Goal: Information Seeking & Learning: Compare options

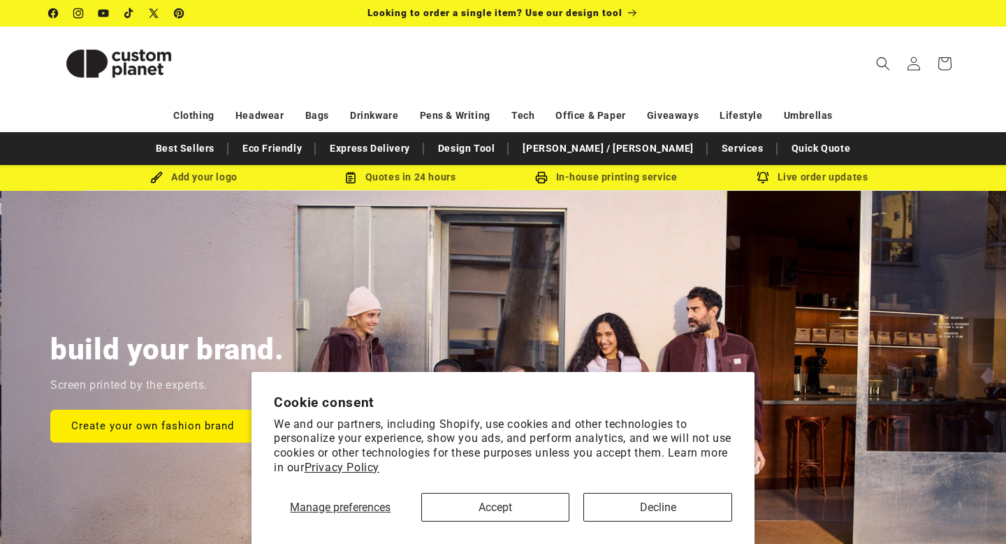
scroll to position [0, 1006]
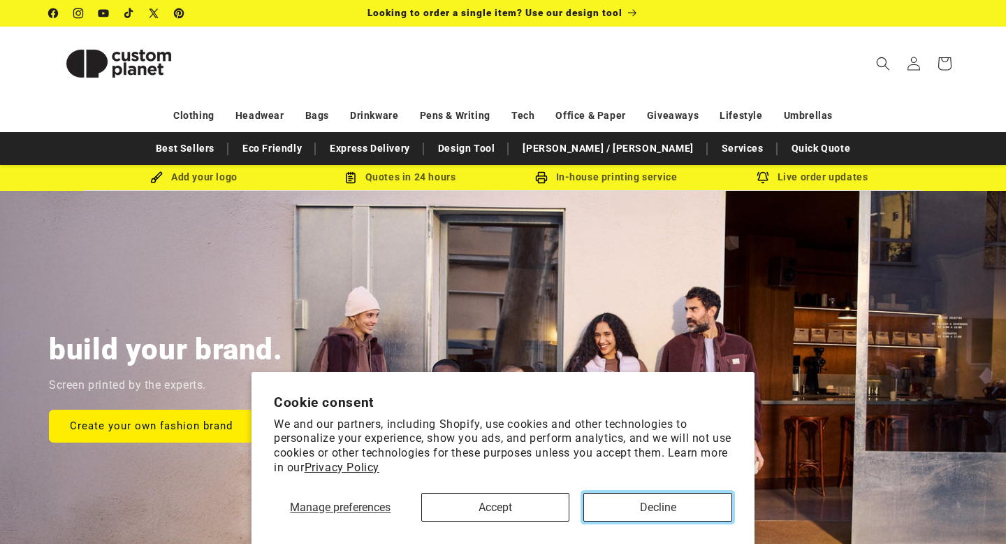
click at [659, 495] on button "Decline" at bounding box center [658, 507] width 149 height 29
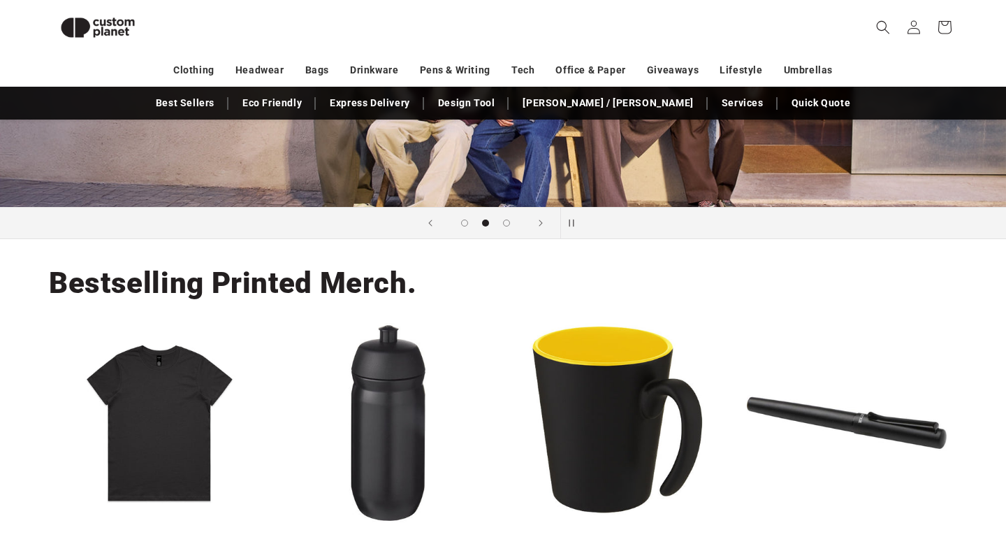
scroll to position [0, 0]
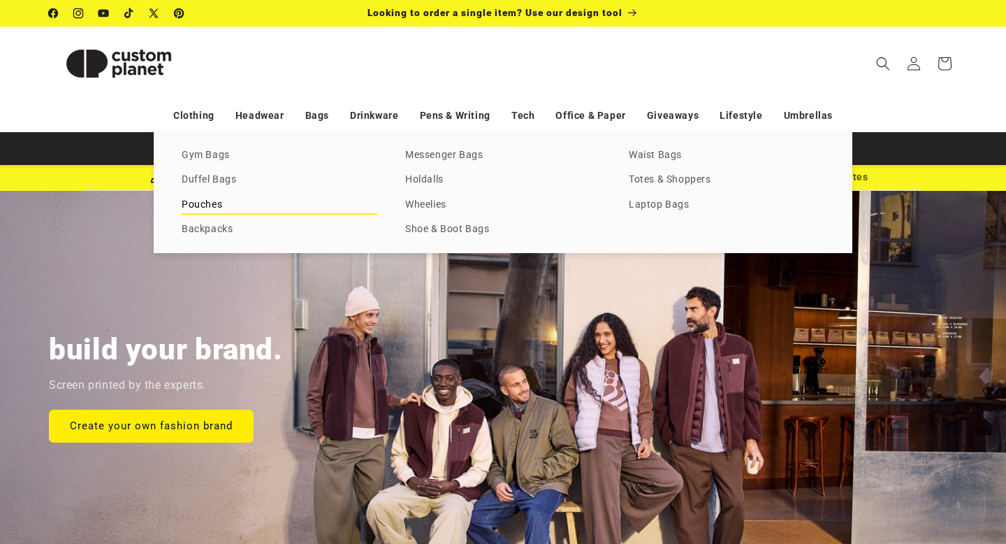
click at [196, 205] on link "Pouches" at bounding box center [280, 205] width 196 height 19
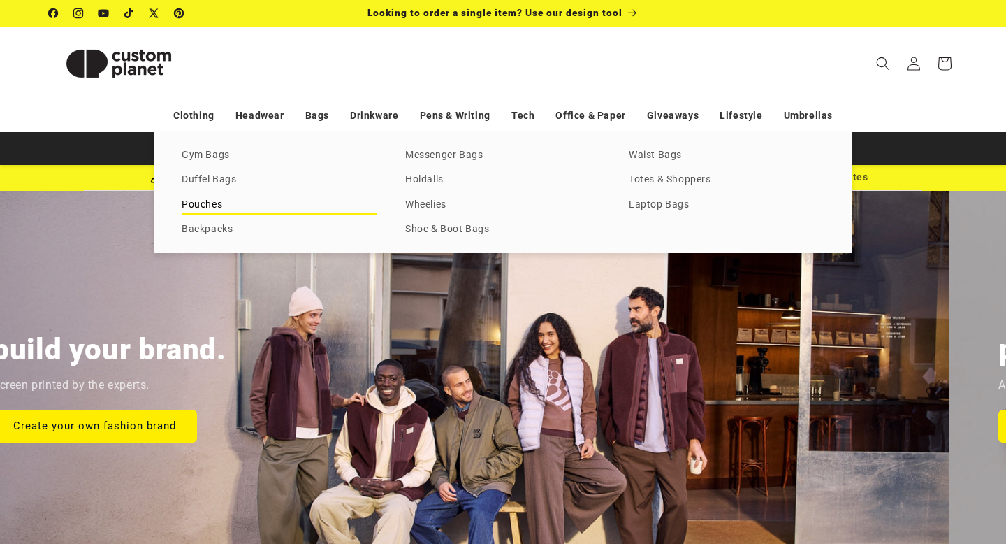
scroll to position [0, 1240]
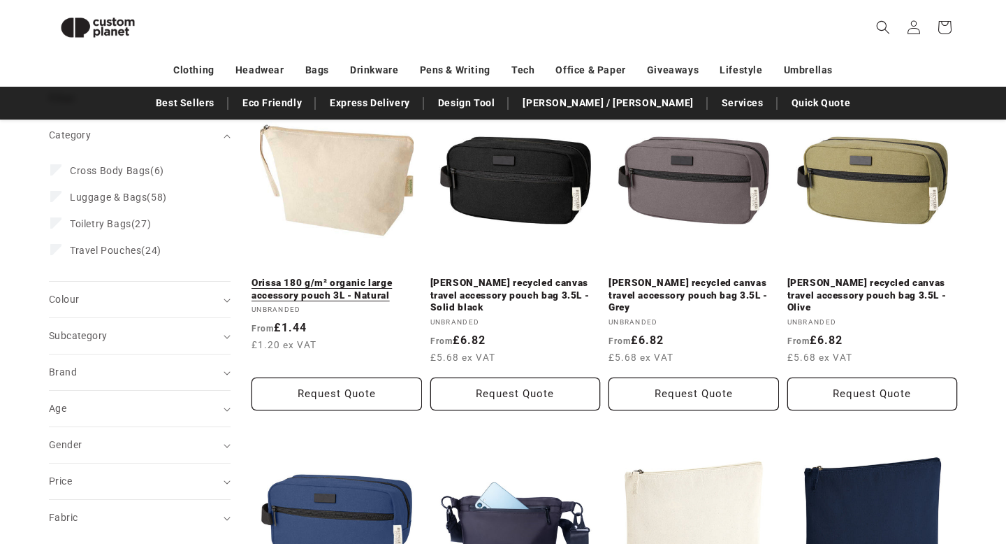
scroll to position [191, 0]
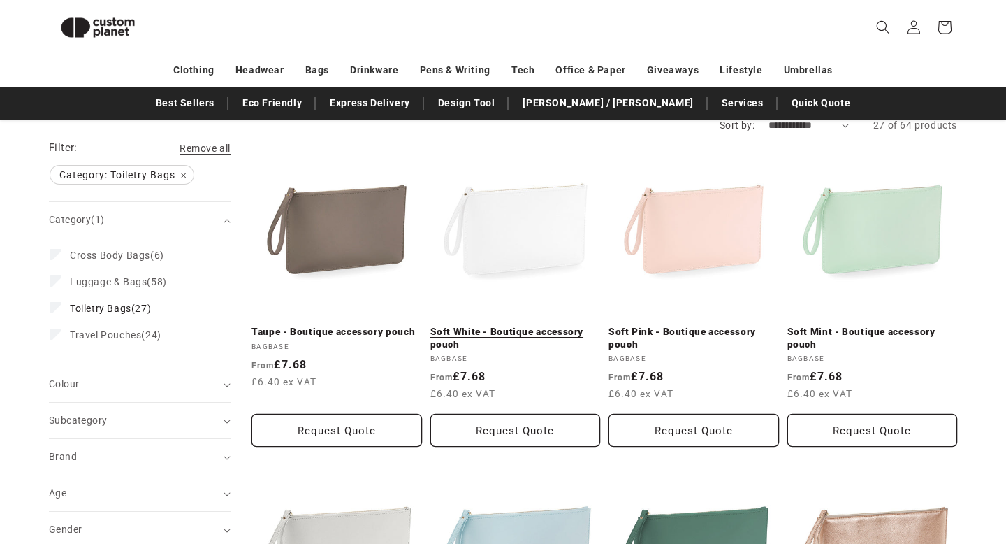
scroll to position [111, 0]
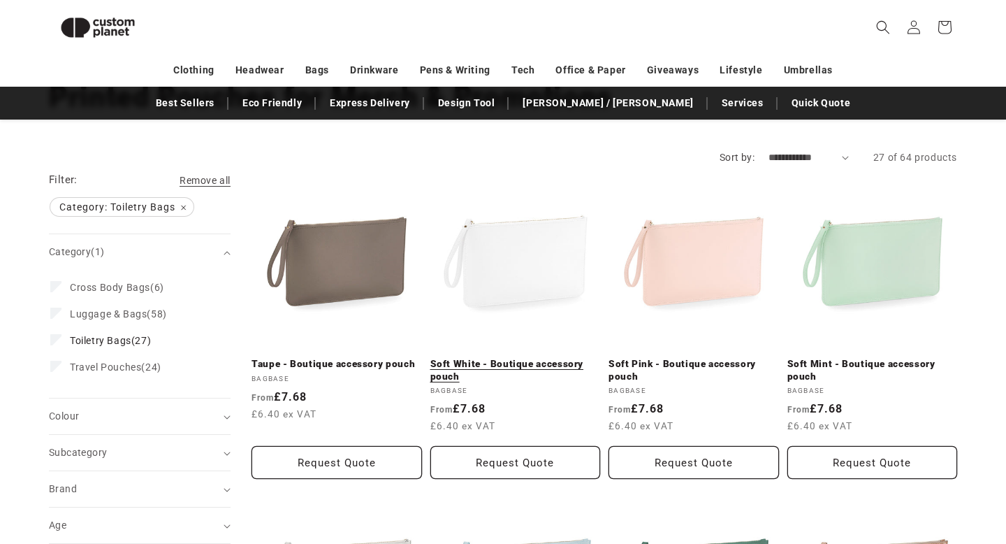
click at [515, 358] on link "Soft White - Boutique accessory pouch" at bounding box center [515, 370] width 171 height 24
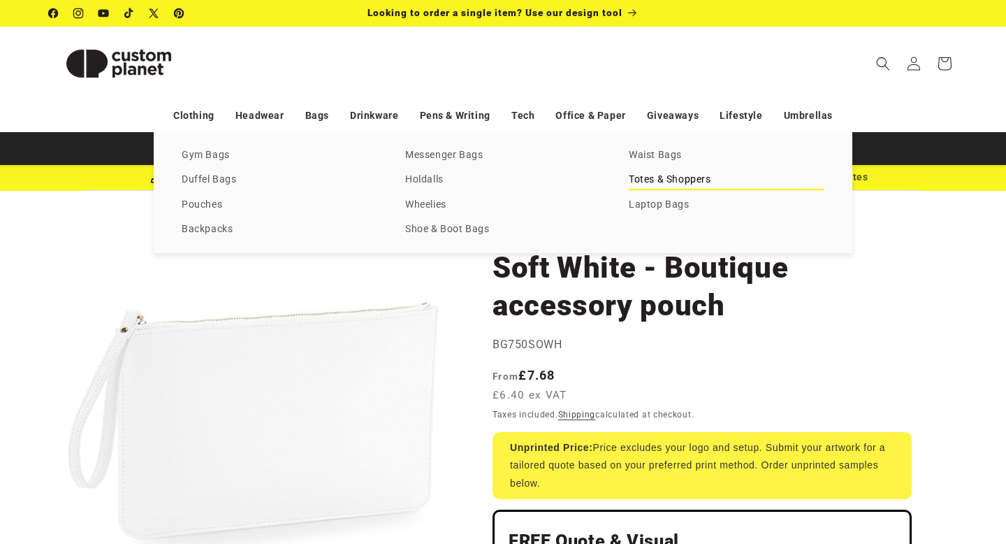
click at [701, 178] on link "Totes & Shoppers" at bounding box center [727, 180] width 196 height 19
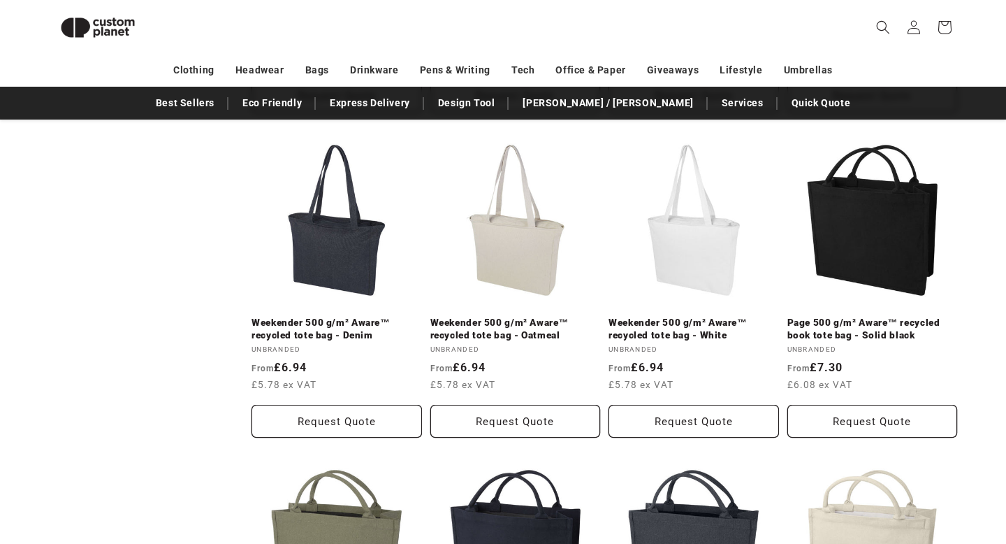
scroll to position [1084, 0]
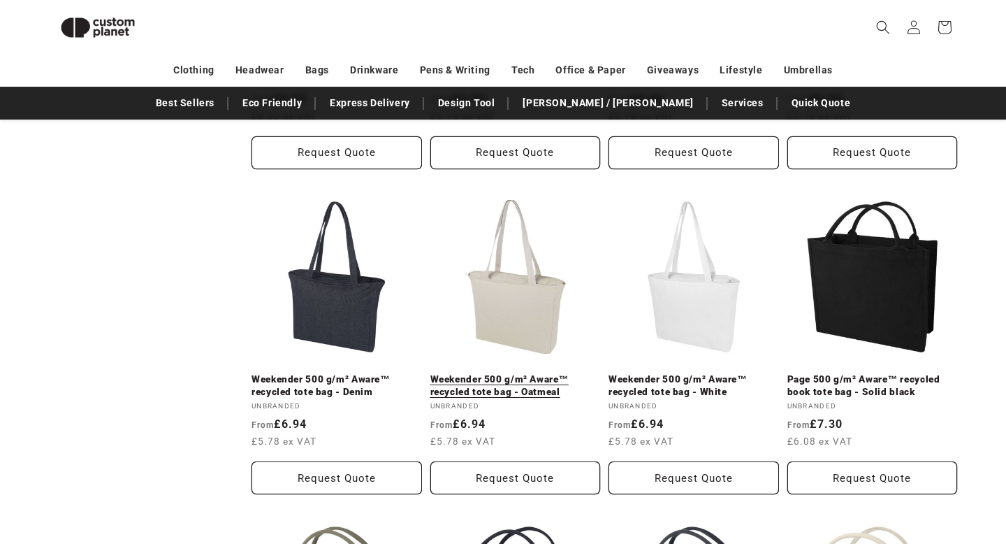
click at [528, 373] on link "Weekender 500 g/m² Aware™ recycled tote bag - Oatmeal" at bounding box center [515, 385] width 171 height 24
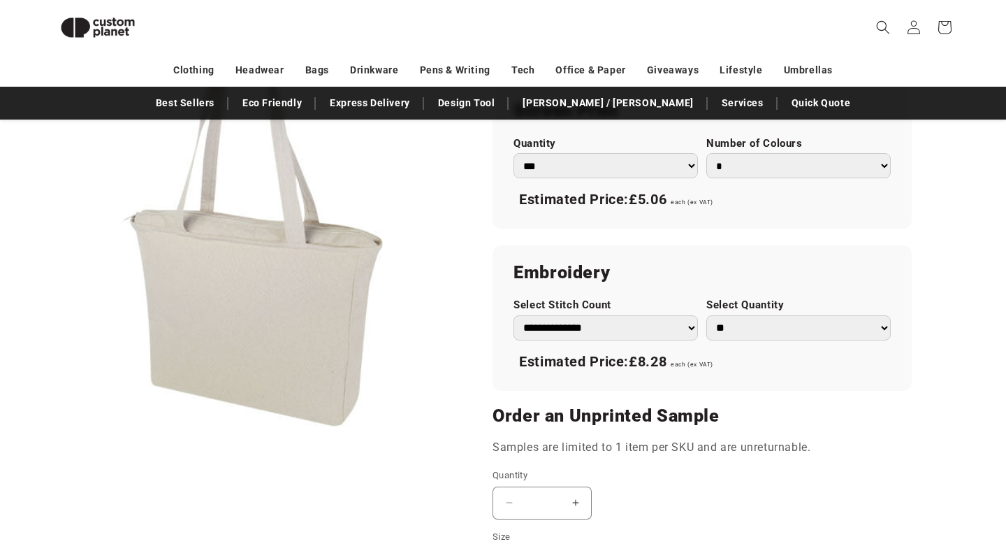
scroll to position [769, 0]
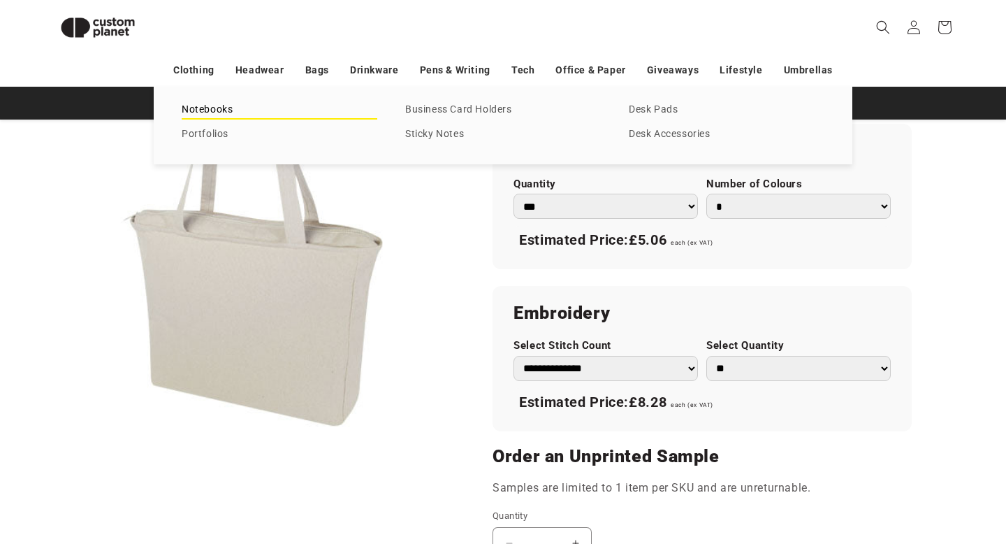
click at [215, 107] on link "Notebooks" at bounding box center [280, 110] width 196 height 19
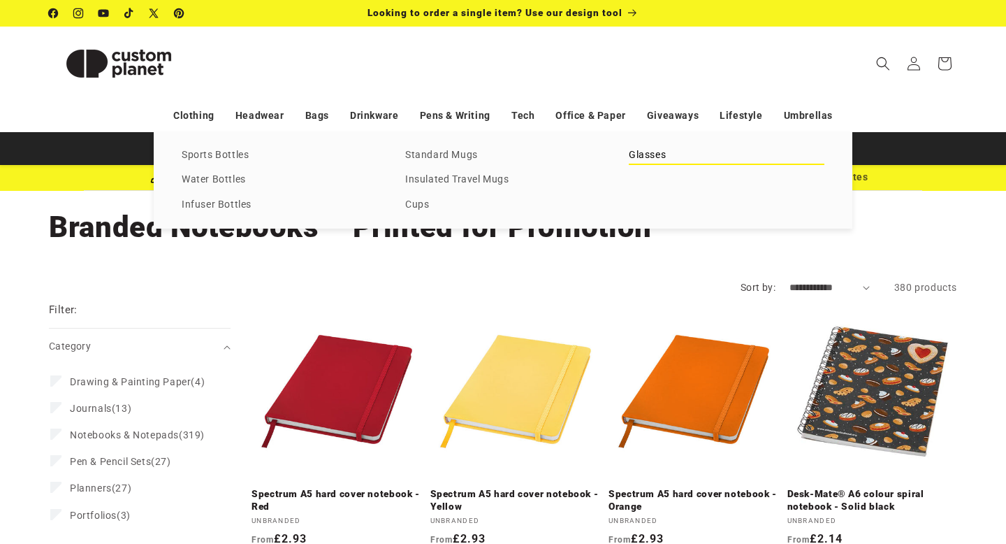
click at [639, 158] on link "Glasses" at bounding box center [727, 155] width 196 height 19
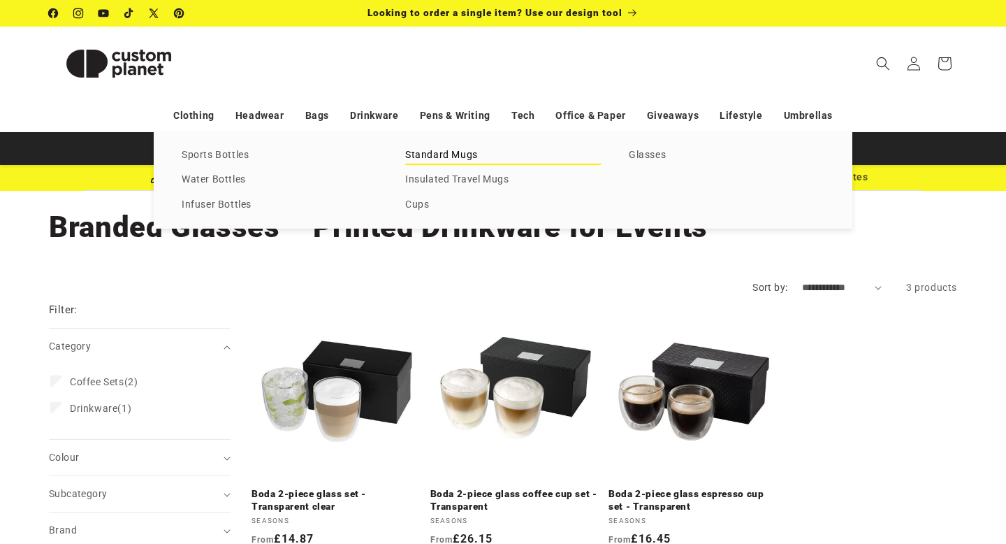
click at [447, 154] on link "Standard Mugs" at bounding box center [503, 155] width 196 height 19
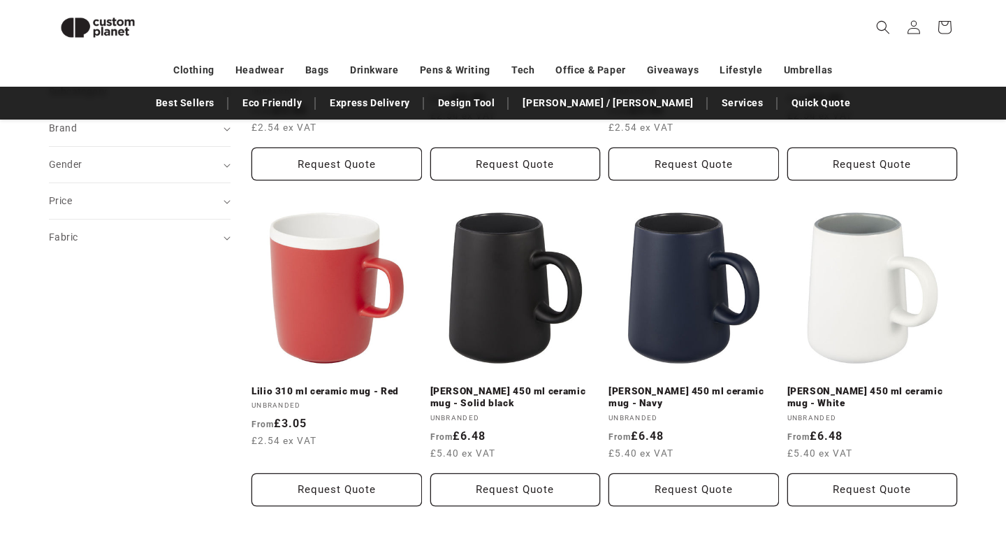
scroll to position [186, 0]
